Goal: Information Seeking & Learning: Learn about a topic

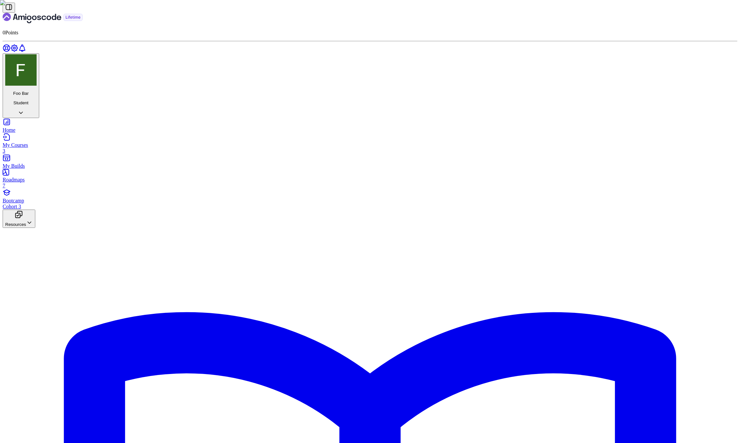
drag, startPoint x: 324, startPoint y: 296, endPoint x: 404, endPoint y: 294, distance: 79.8
drag, startPoint x: 322, startPoint y: 295, endPoint x: 366, endPoint y: 297, distance: 44.8
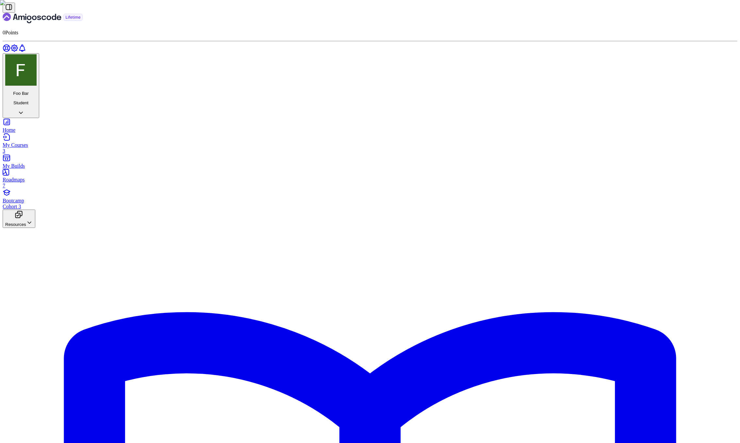
drag, startPoint x: 319, startPoint y: 118, endPoint x: 586, endPoint y: 115, distance: 267.7
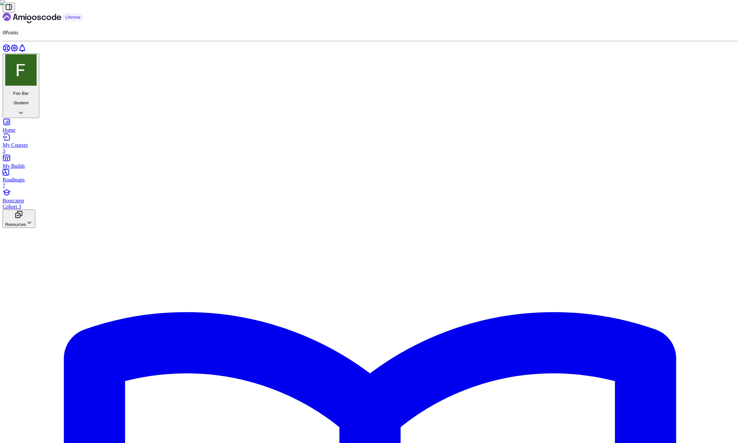
drag, startPoint x: 379, startPoint y: 277, endPoint x: 419, endPoint y: 276, distance: 40.2
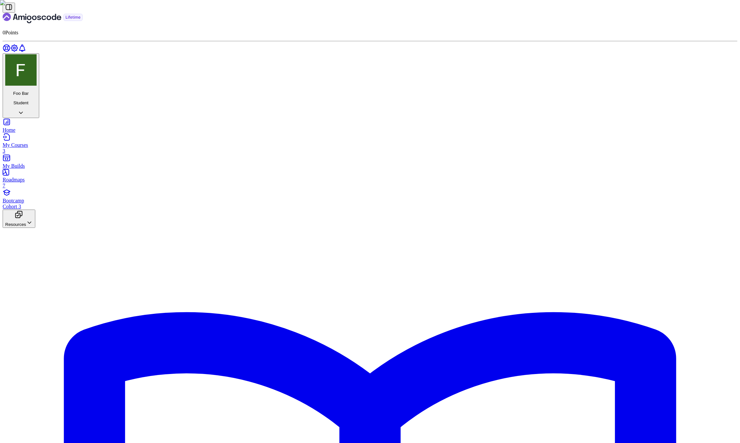
scroll to position [733, 0]
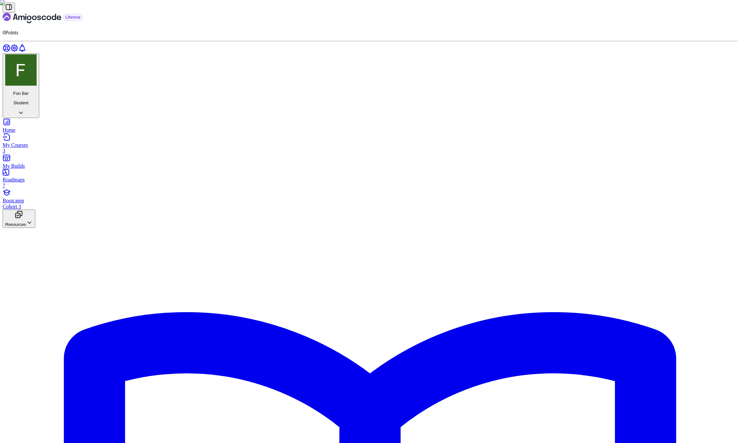
drag, startPoint x: 352, startPoint y: 138, endPoint x: 409, endPoint y: 137, distance: 56.9
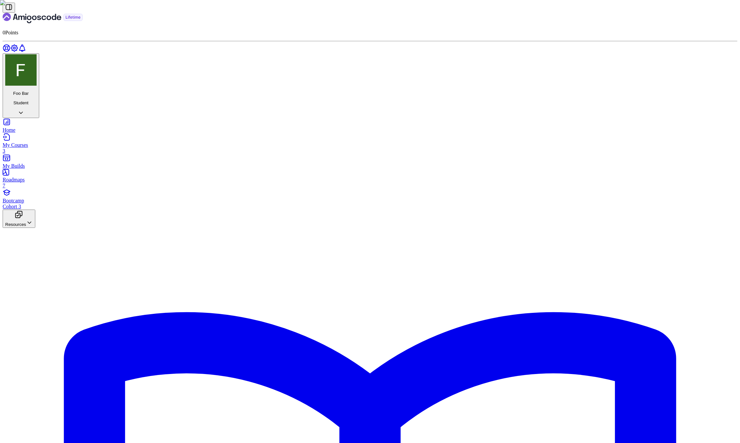
drag, startPoint x: 458, startPoint y: 158, endPoint x: 427, endPoint y: 159, distance: 30.4
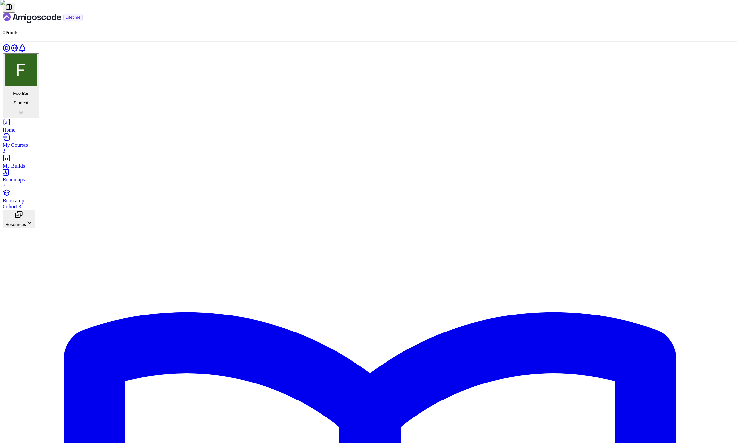
drag, startPoint x: 581, startPoint y: 425, endPoint x: 316, endPoint y: 78, distance: 436.8
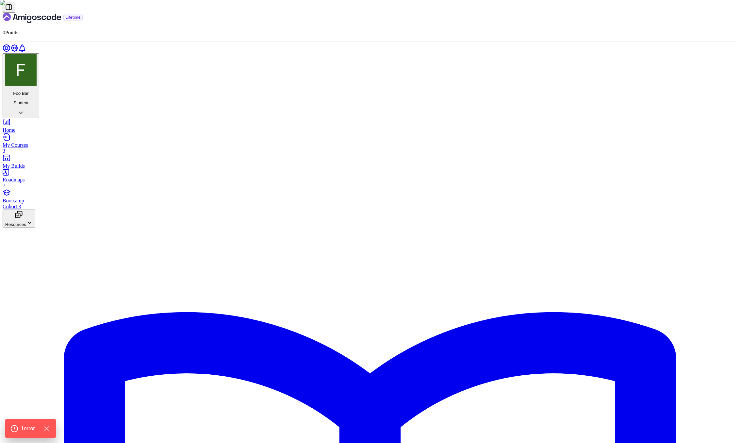
scroll to position [258, 0]
type input "123-456-7890"
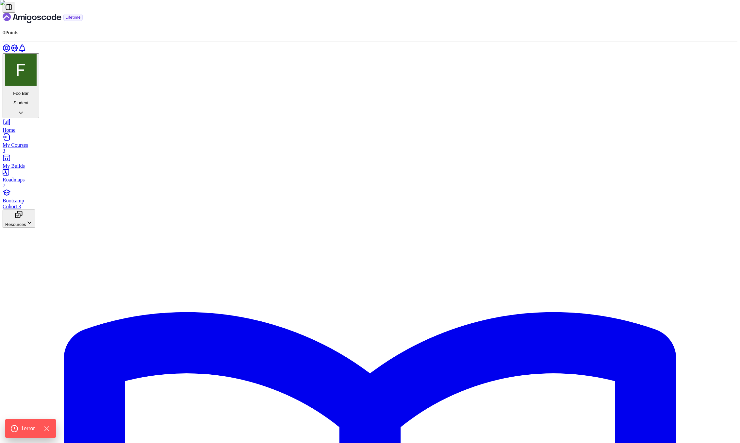
scroll to position [1182, 0]
drag, startPoint x: 405, startPoint y: 333, endPoint x: 331, endPoint y: 268, distance: 98.6
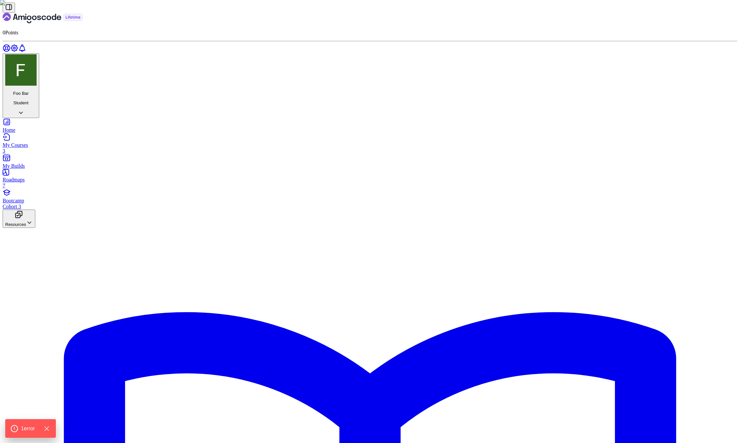
drag, startPoint x: 402, startPoint y: 336, endPoint x: 392, endPoint y: 328, distance: 12.7
drag, startPoint x: 380, startPoint y: 329, endPoint x: 318, endPoint y: 267, distance: 87.1
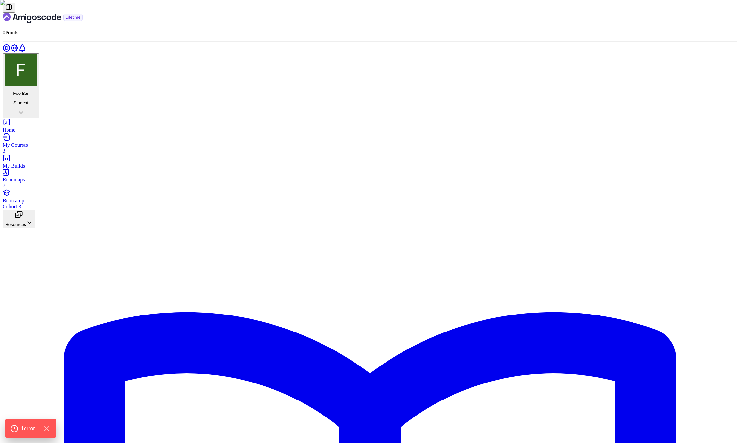
drag, startPoint x: 457, startPoint y: 120, endPoint x: 429, endPoint y: 125, distance: 27.8
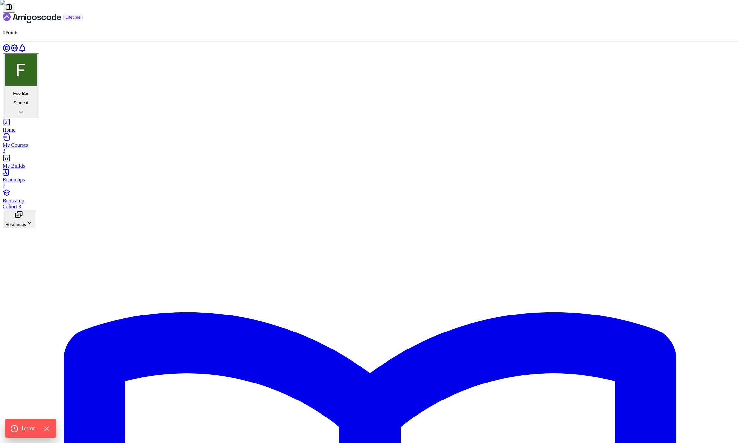
drag, startPoint x: 413, startPoint y: 357, endPoint x: 395, endPoint y: 356, distance: 17.7
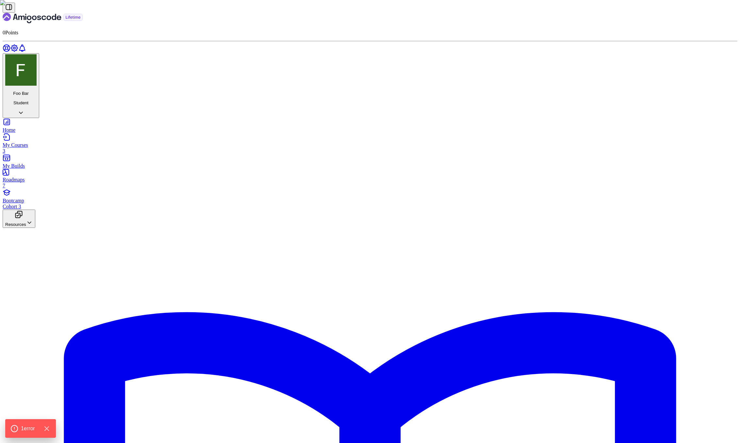
scroll to position [1718, 0]
